Goal: Task Accomplishment & Management: Complete application form

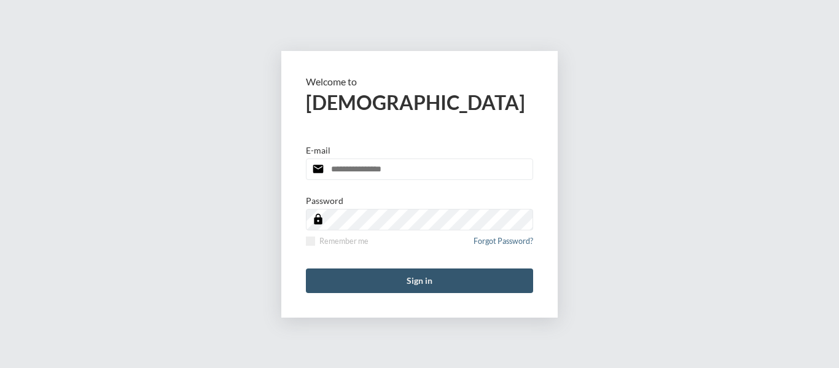
type input "**********"
click at [413, 281] on button "Sign in" at bounding box center [419, 280] width 227 height 25
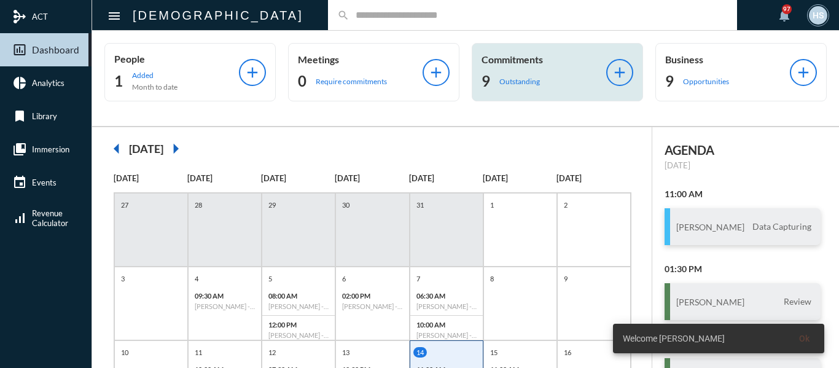
click at [514, 84] on p "Outstanding" at bounding box center [519, 81] width 41 height 9
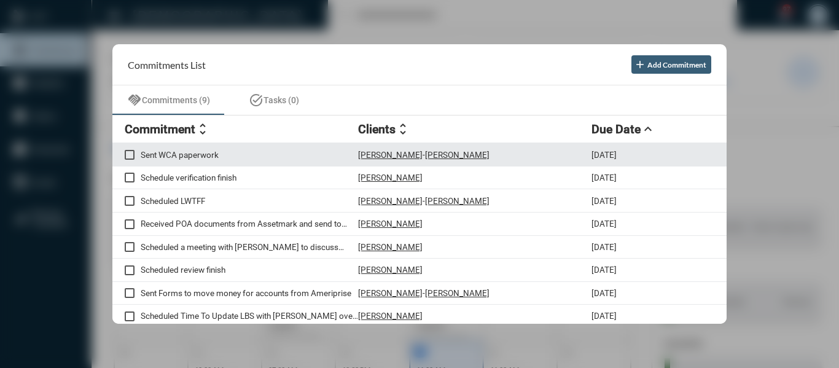
click at [205, 152] on p "Sent WCA paperwork" at bounding box center [249, 155] width 217 height 10
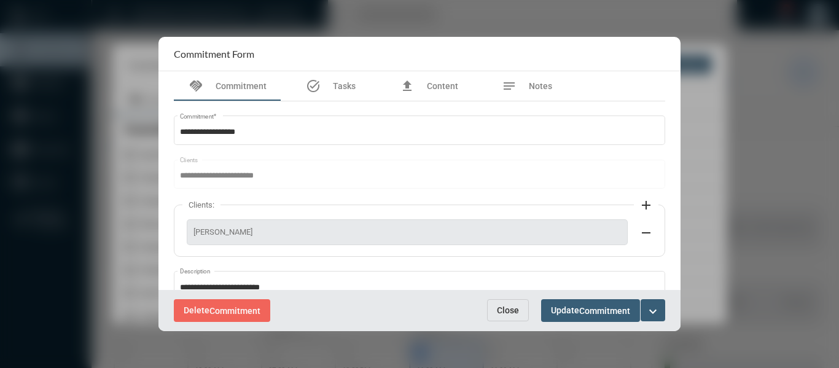
click at [503, 313] on span "Close" at bounding box center [508, 310] width 22 height 10
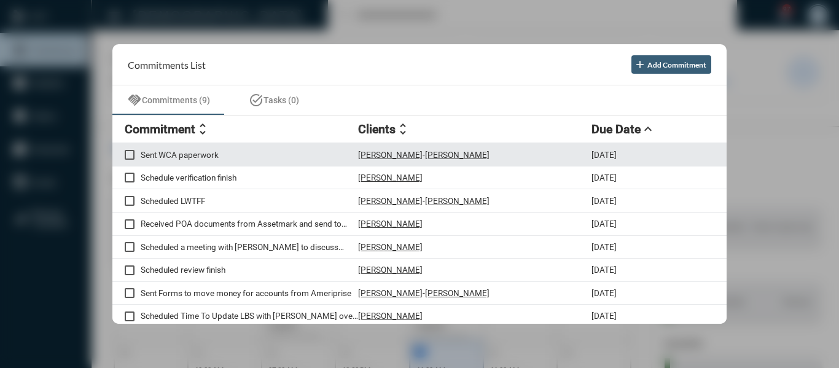
click at [212, 157] on p "Sent WCA paperwork" at bounding box center [249, 155] width 217 height 10
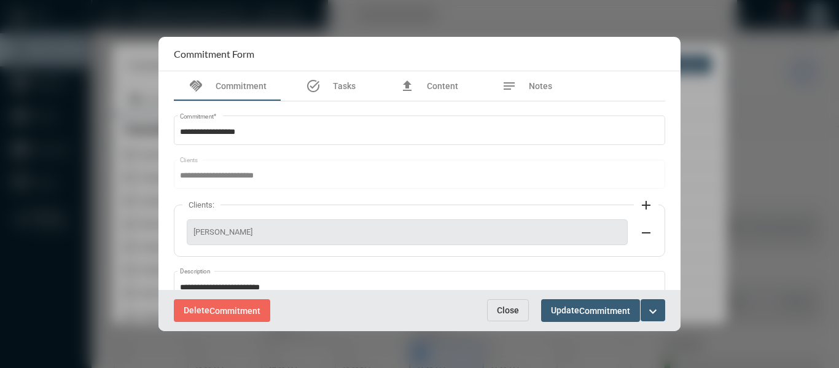
click at [653, 311] on mat-icon "expand_more" at bounding box center [653, 311] width 15 height 15
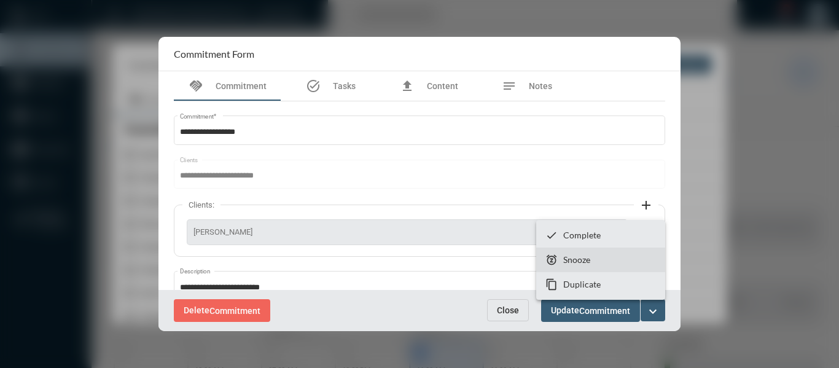
click at [566, 258] on p "Snooze" at bounding box center [576, 259] width 27 height 10
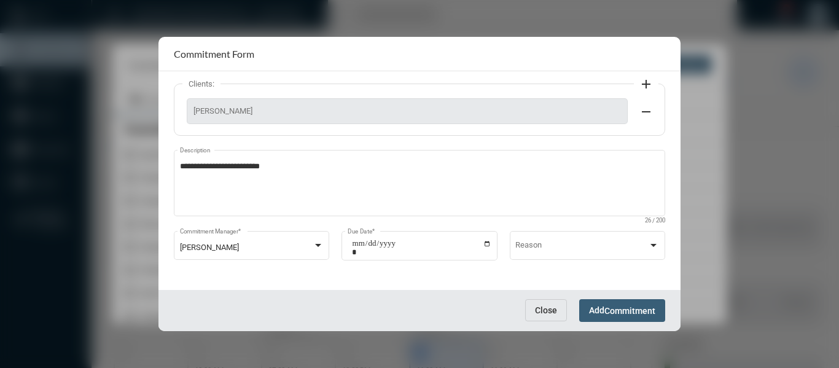
scroll to position [122, 0]
click at [482, 238] on input "**********" at bounding box center [421, 246] width 139 height 17
type input "**********"
click at [638, 309] on span "Commitment" at bounding box center [629, 311] width 51 height 10
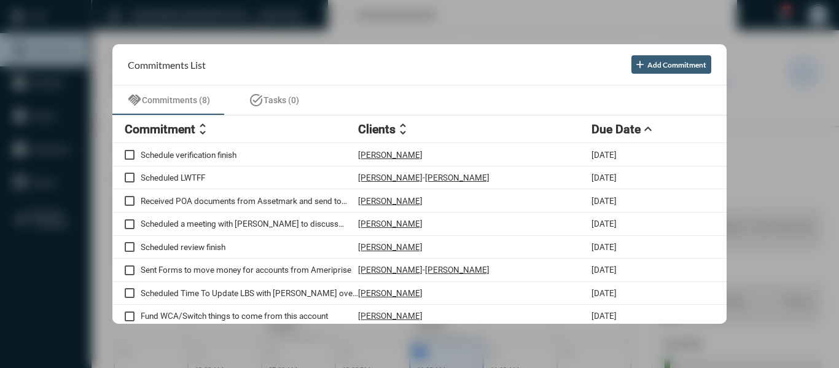
click at [325, 13] on div at bounding box center [419, 184] width 839 height 368
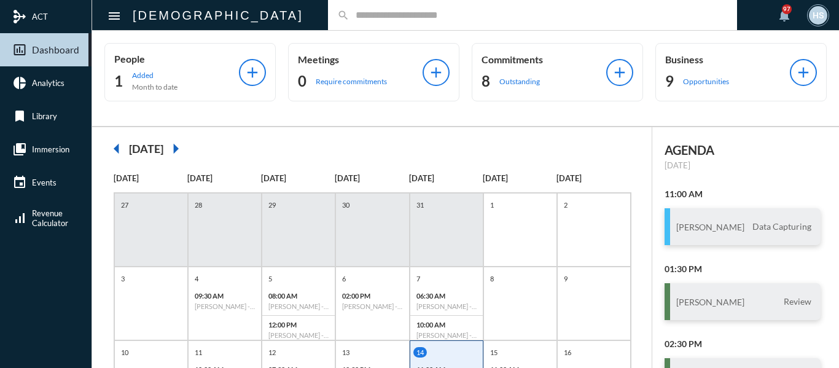
click at [350, 13] on input "text" at bounding box center [539, 15] width 378 height 10
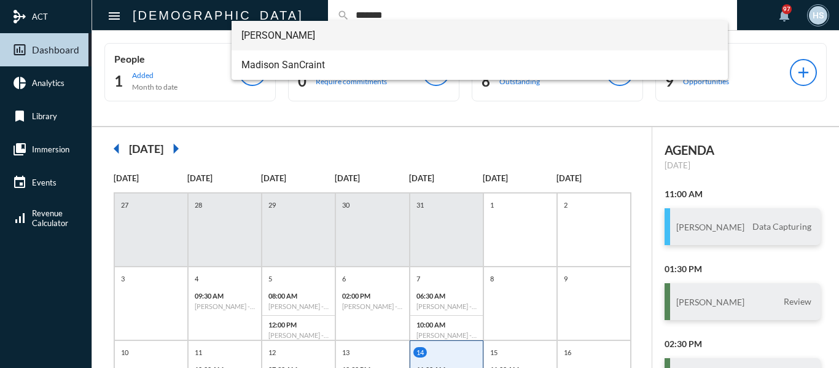
type input "*******"
click at [300, 31] on span "[PERSON_NAME]" at bounding box center [479, 35] width 477 height 29
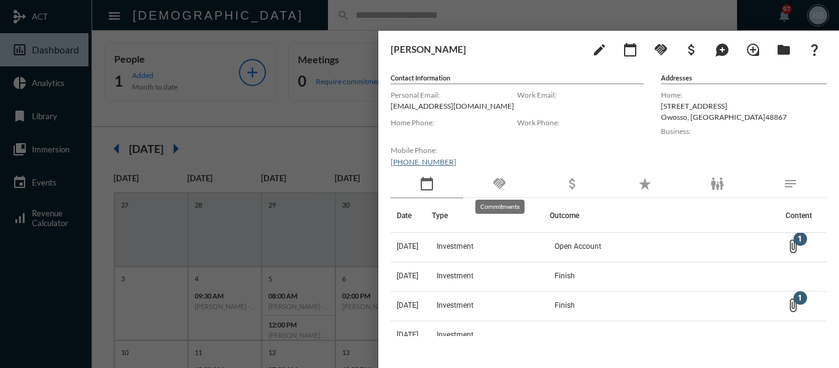
click at [504, 183] on mat-icon "handshake" at bounding box center [499, 183] width 15 height 15
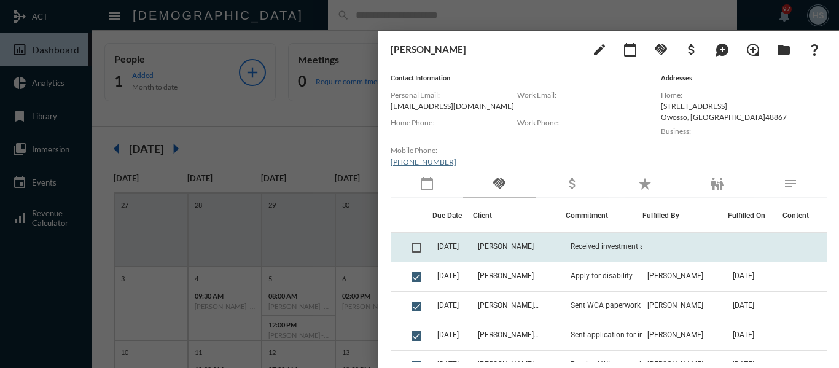
click at [414, 249] on span at bounding box center [417, 248] width 10 height 10
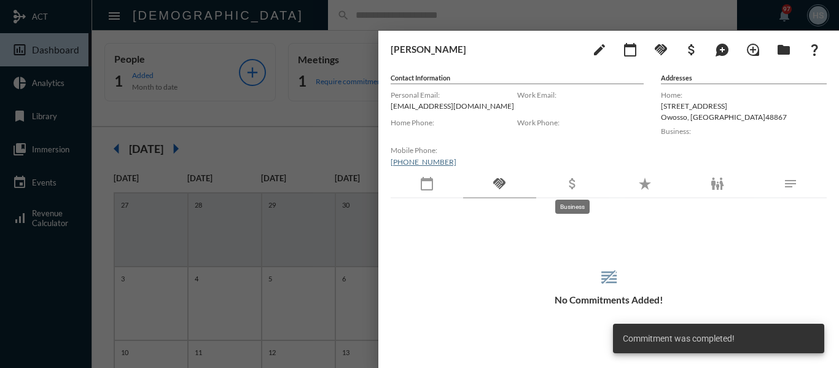
click at [570, 184] on mat-icon "attach_money" at bounding box center [572, 183] width 15 height 15
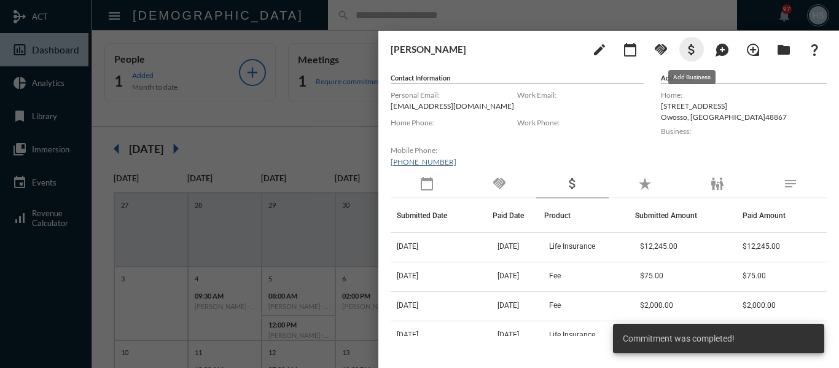
click at [691, 47] on mat-icon "attach_money" at bounding box center [691, 49] width 15 height 15
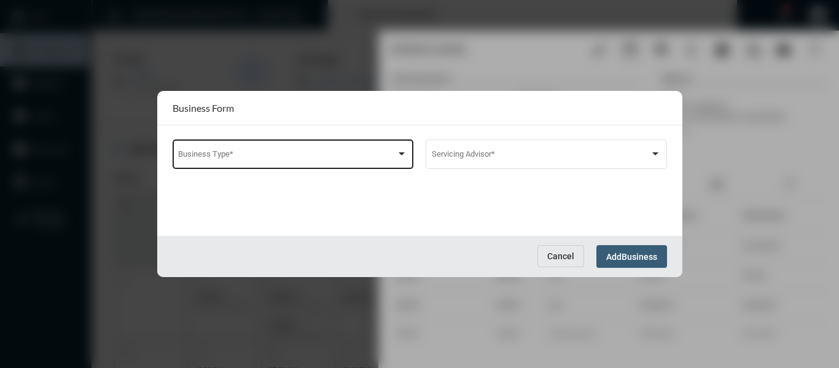
click at [284, 157] on span at bounding box center [287, 156] width 218 height 9
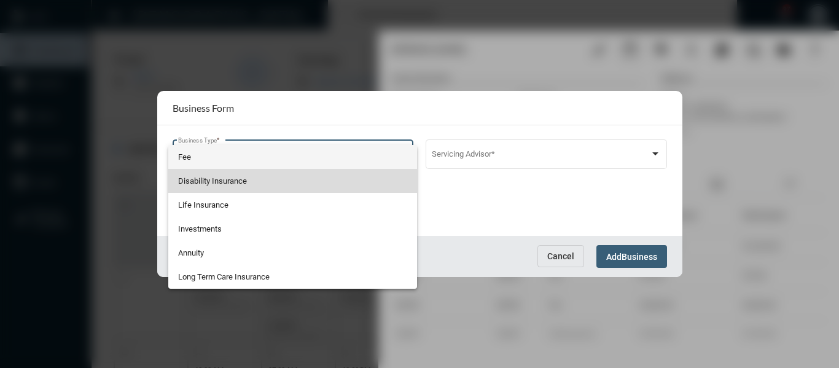
click at [214, 182] on span "Disability Insurance" at bounding box center [292, 181] width 229 height 24
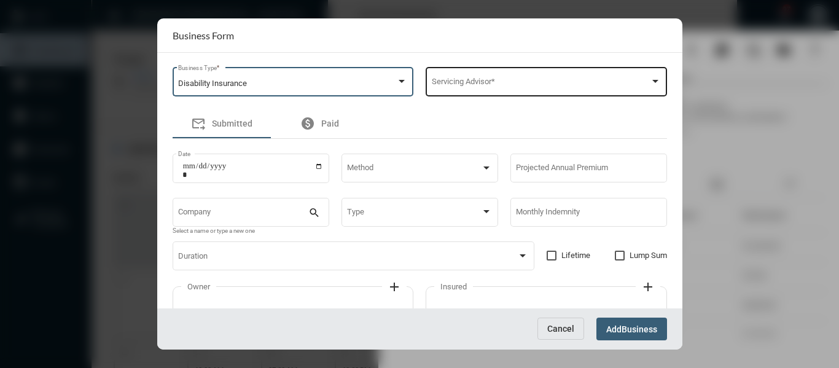
click at [472, 80] on span at bounding box center [541, 83] width 218 height 9
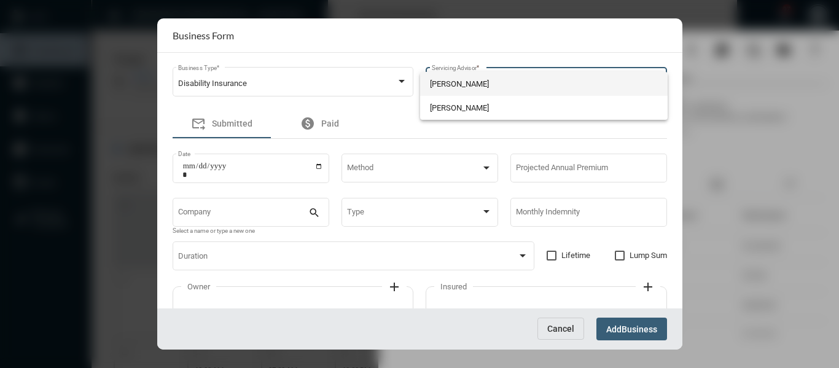
click at [472, 83] on span "[PERSON_NAME]" at bounding box center [544, 84] width 228 height 24
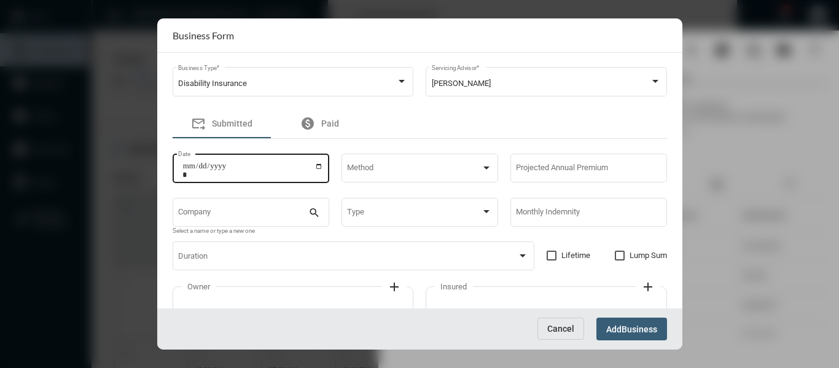
click at [323, 165] on div "Date" at bounding box center [251, 166] width 157 height 31
click at [321, 167] on input "Date" at bounding box center [252, 170] width 141 height 17
type input "**********"
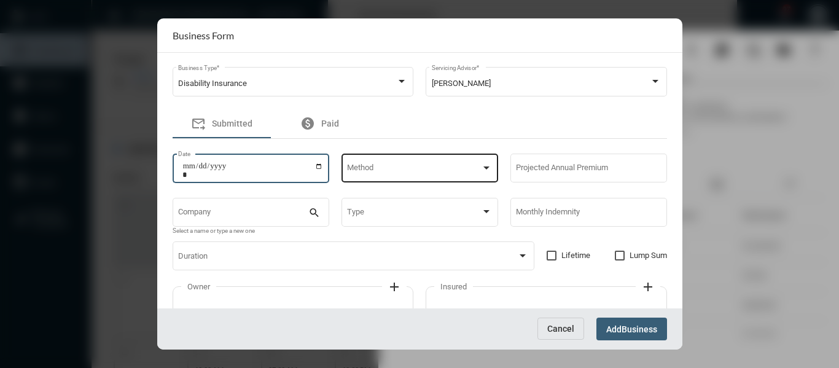
click at [373, 167] on span at bounding box center [414, 170] width 134 height 9
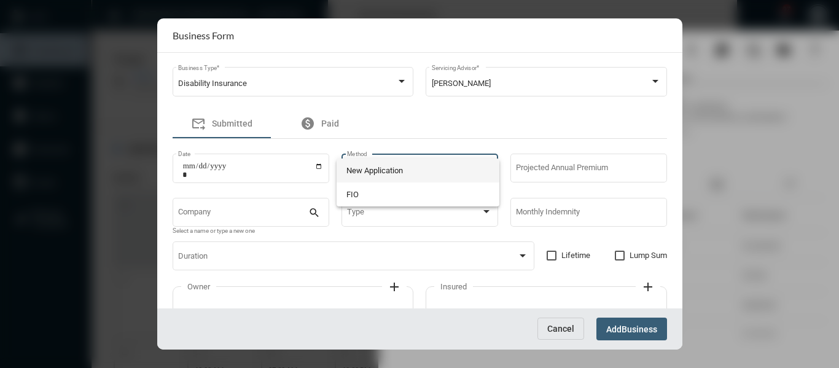
click at [373, 167] on span "New Application" at bounding box center [418, 170] width 144 height 24
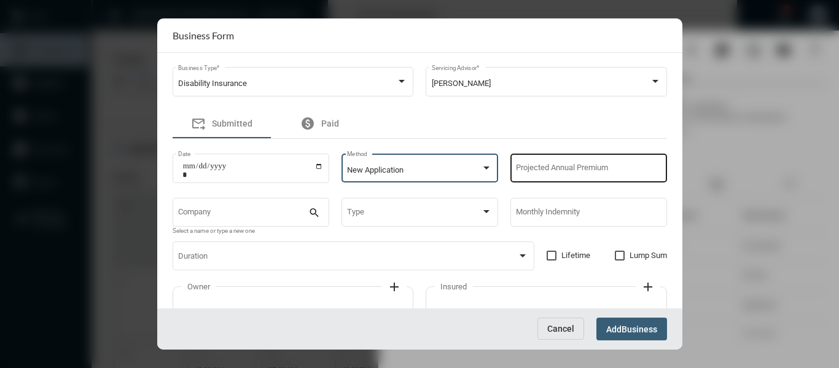
click at [525, 167] on input "Projected Annual Premium" at bounding box center [588, 170] width 145 height 9
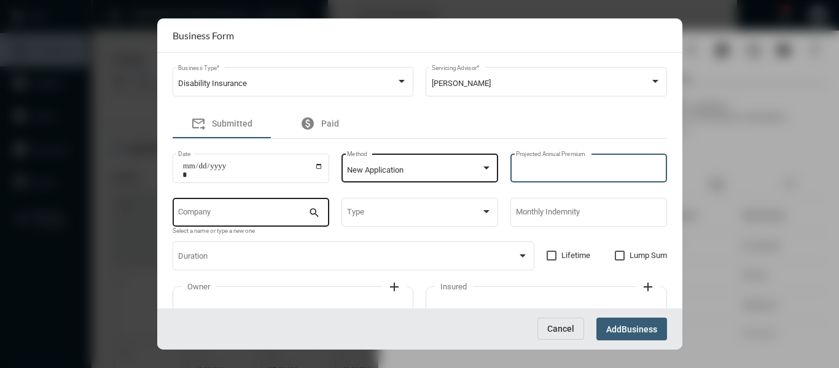
type input "****"
click at [252, 211] on input "Company" at bounding box center [243, 214] width 130 height 9
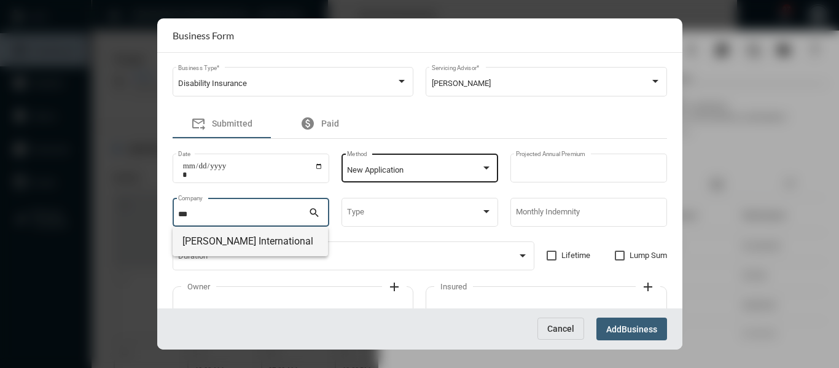
click at [232, 242] on span "[PERSON_NAME] International" at bounding box center [250, 241] width 136 height 29
type input "**********"
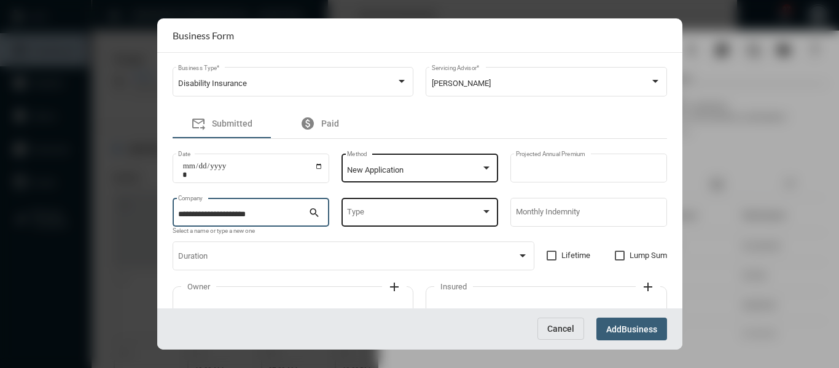
click at [404, 214] on span at bounding box center [414, 214] width 134 height 9
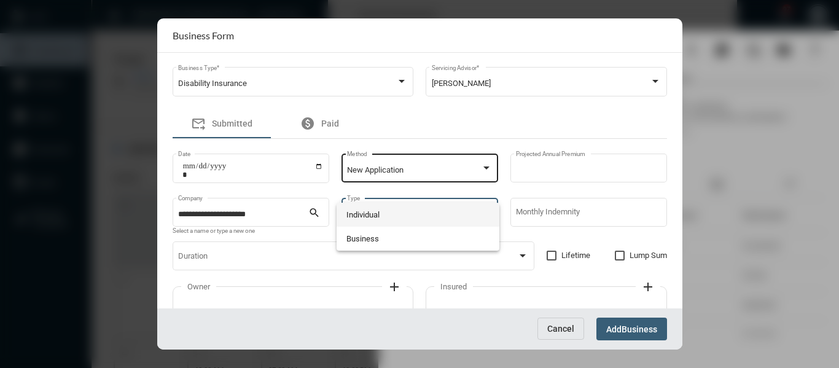
click at [355, 215] on span "Individual" at bounding box center [418, 215] width 144 height 24
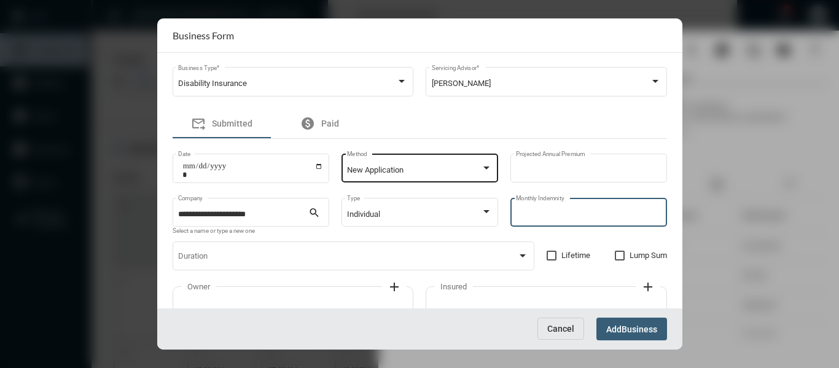
click at [533, 213] on input "Monthly Indemnity" at bounding box center [588, 214] width 145 height 9
type input "****"
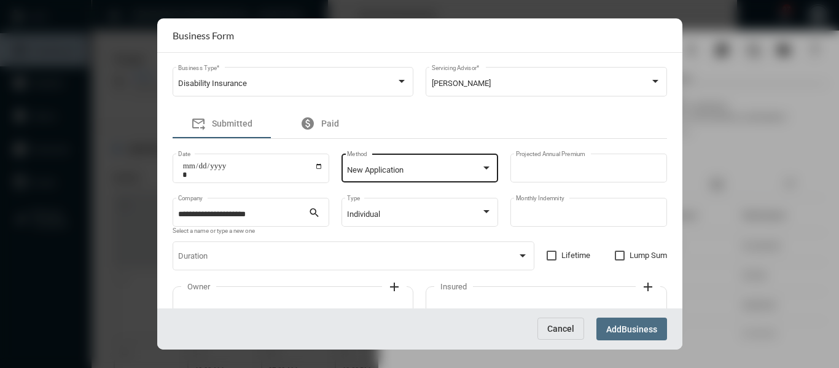
click at [638, 329] on span "Business" at bounding box center [640, 329] width 36 height 10
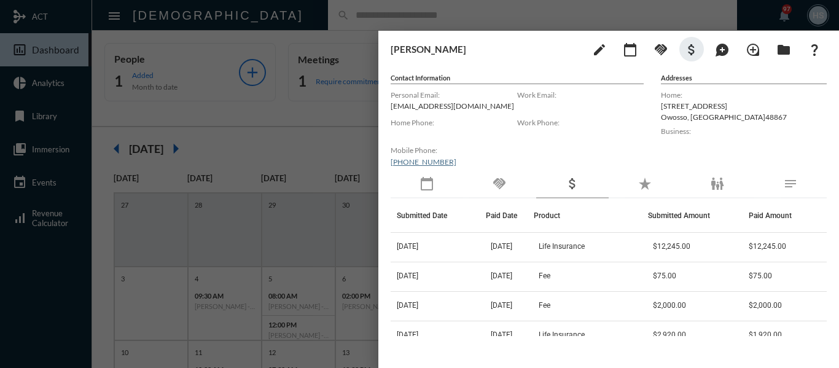
click at [327, 117] on div at bounding box center [419, 184] width 839 height 368
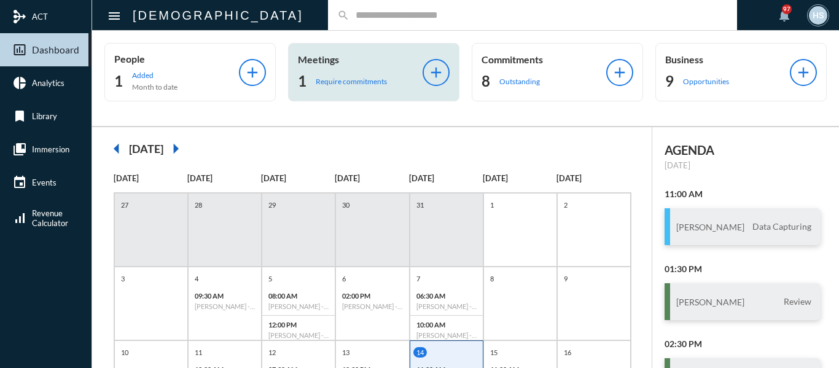
click at [328, 82] on p "Require commitments" at bounding box center [351, 81] width 71 height 9
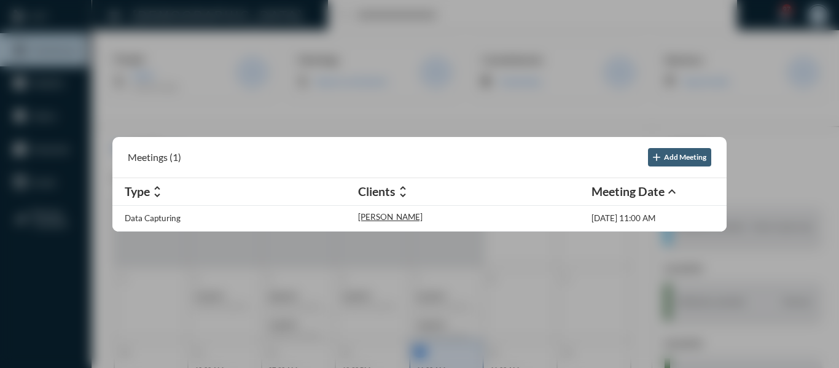
click at [318, 120] on div at bounding box center [419, 184] width 839 height 368
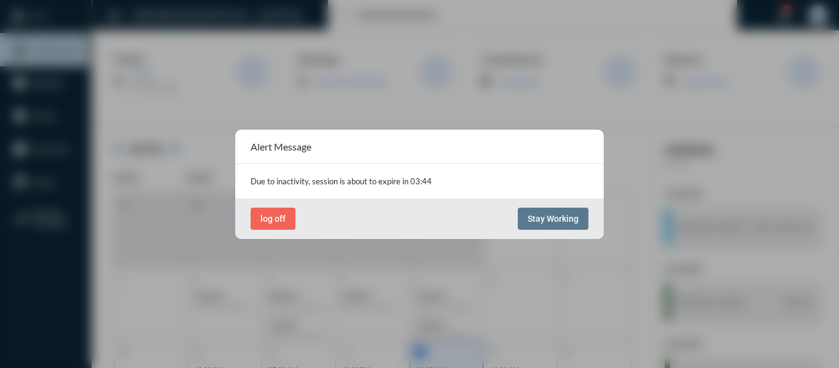
click at [250, 17] on div at bounding box center [419, 184] width 839 height 368
